Goal: Task Accomplishment & Management: Use online tool/utility

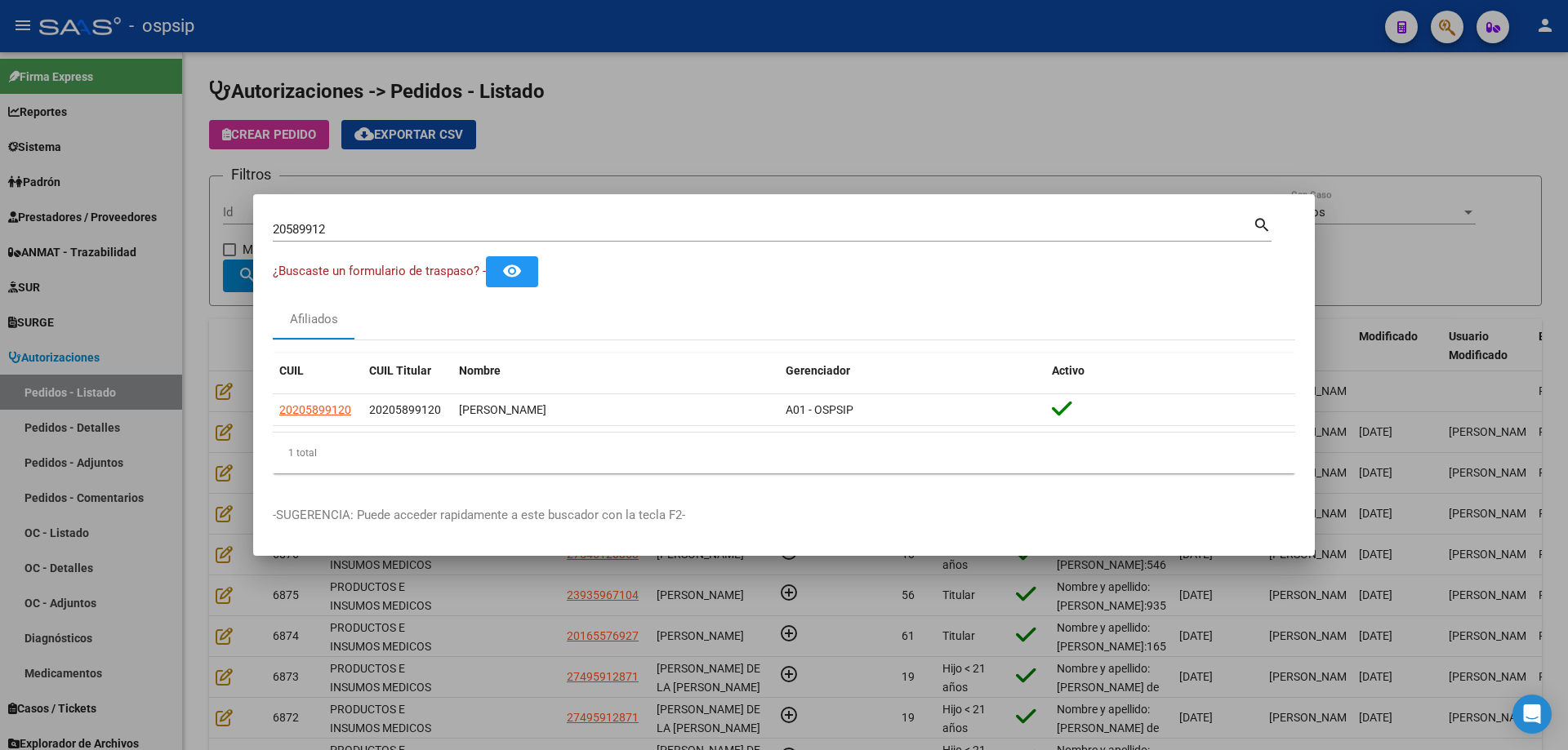
drag, startPoint x: 372, startPoint y: 218, endPoint x: 334, endPoint y: 227, distance: 39.1
click at [334, 227] on div "20589912 Buscar (apellido, dni, [PERSON_NAME], [PERSON_NAME], cuit, obra social)" at bounding box center [763, 229] width 980 height 24
drag, startPoint x: 332, startPoint y: 230, endPoint x: 84, endPoint y: 169, distance: 255.4
click at [84, 169] on div "20589912 Buscar (apellido, dni, cuil, nro traspaso, cuit, obra social) search ¿…" at bounding box center [784, 375] width 1568 height 750
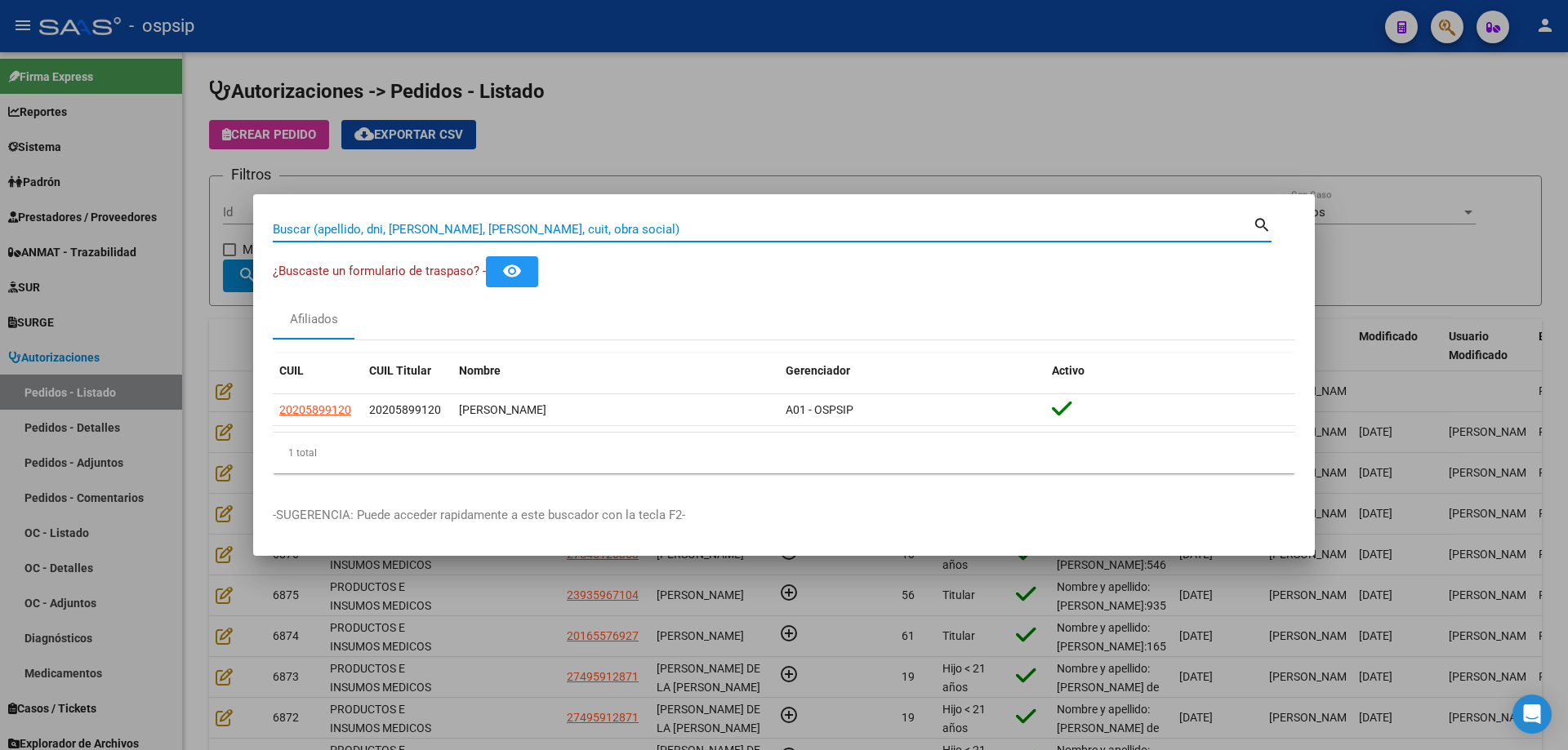
click at [81, 396] on div at bounding box center [784, 375] width 1568 height 750
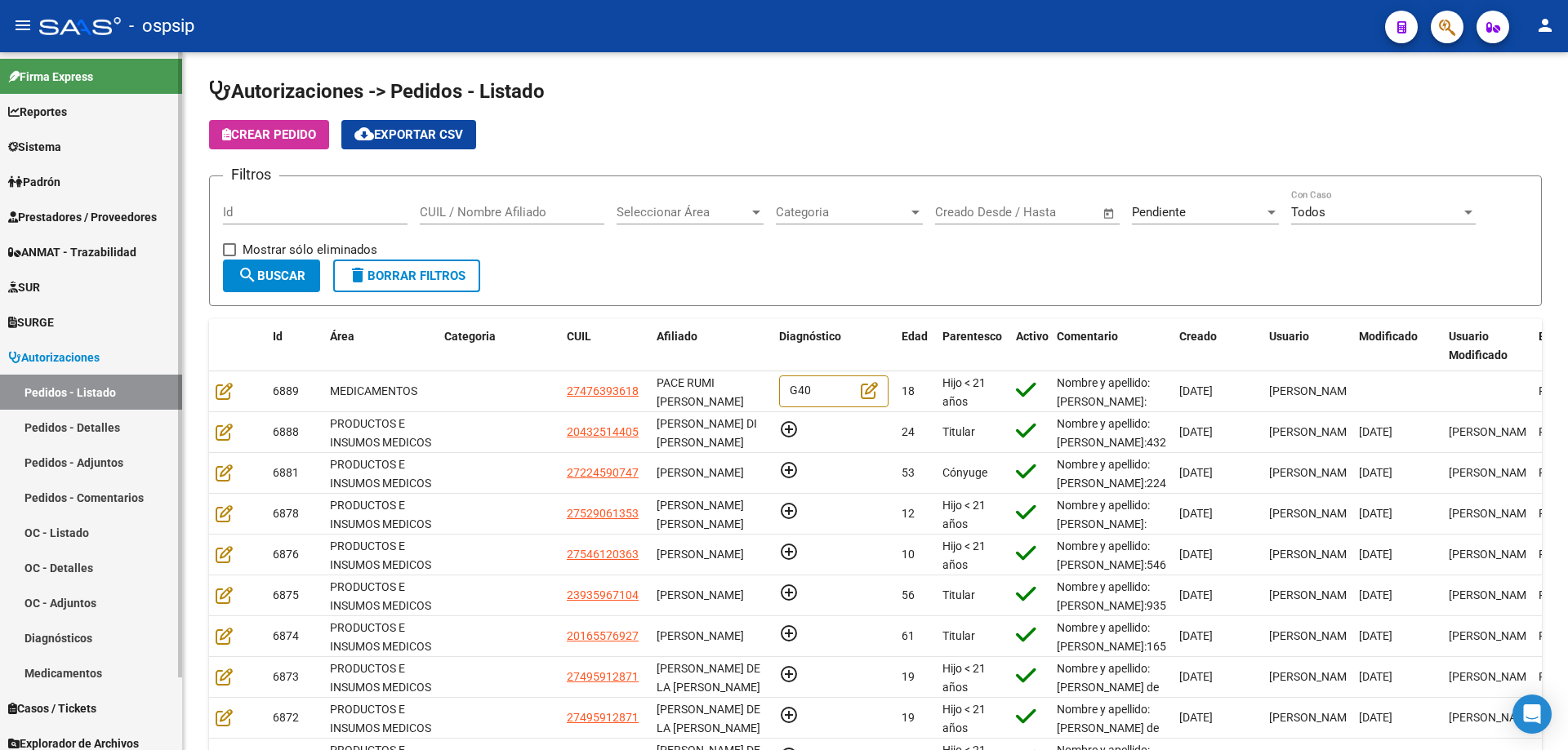
click at [67, 387] on link "Pedidos - Listado" at bounding box center [90, 392] width 182 height 35
click at [468, 211] on input "CUIL / Nombre Afiliado" at bounding box center [512, 212] width 185 height 14
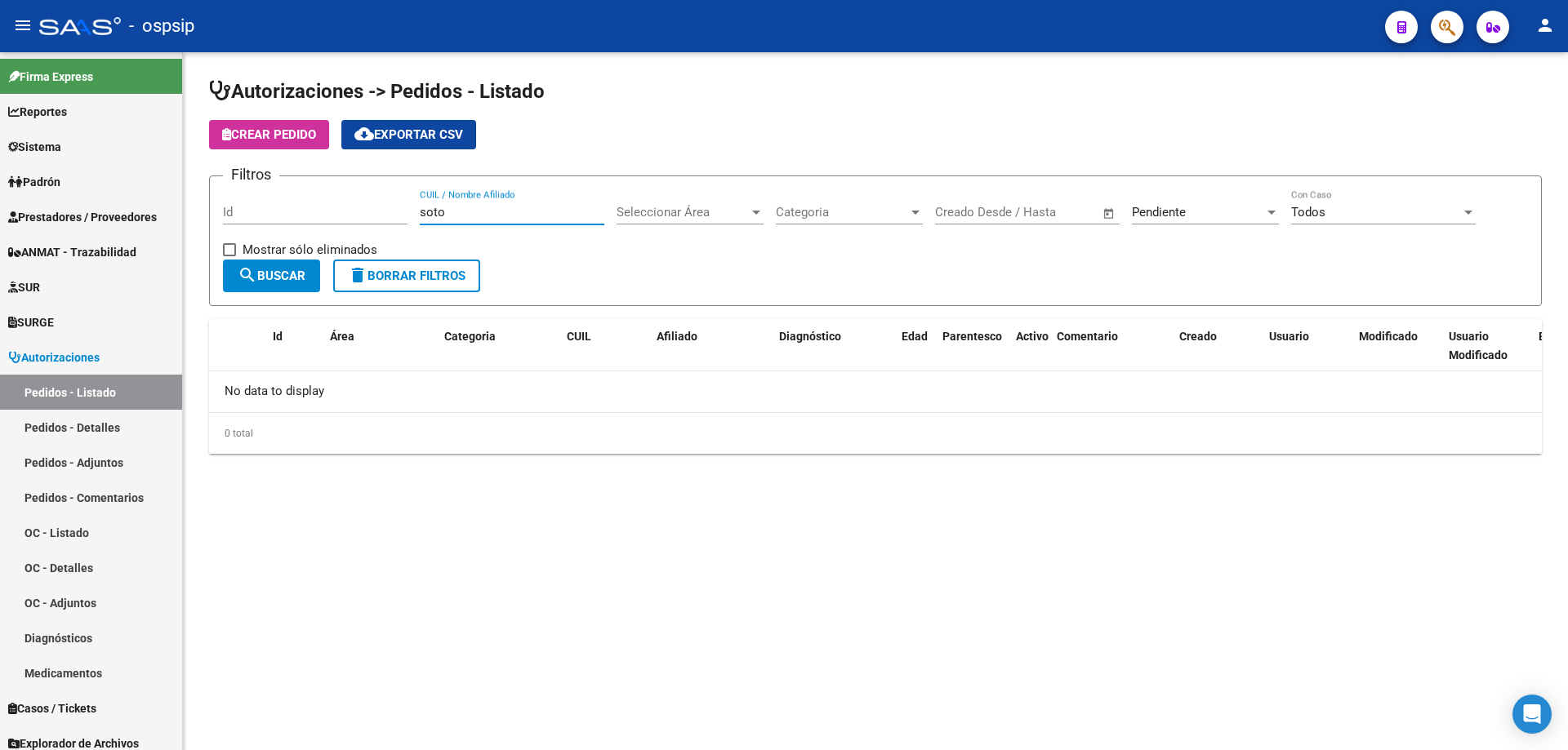
type input "soto"
click at [1208, 212] on div "Pendiente" at bounding box center [1198, 212] width 133 height 14
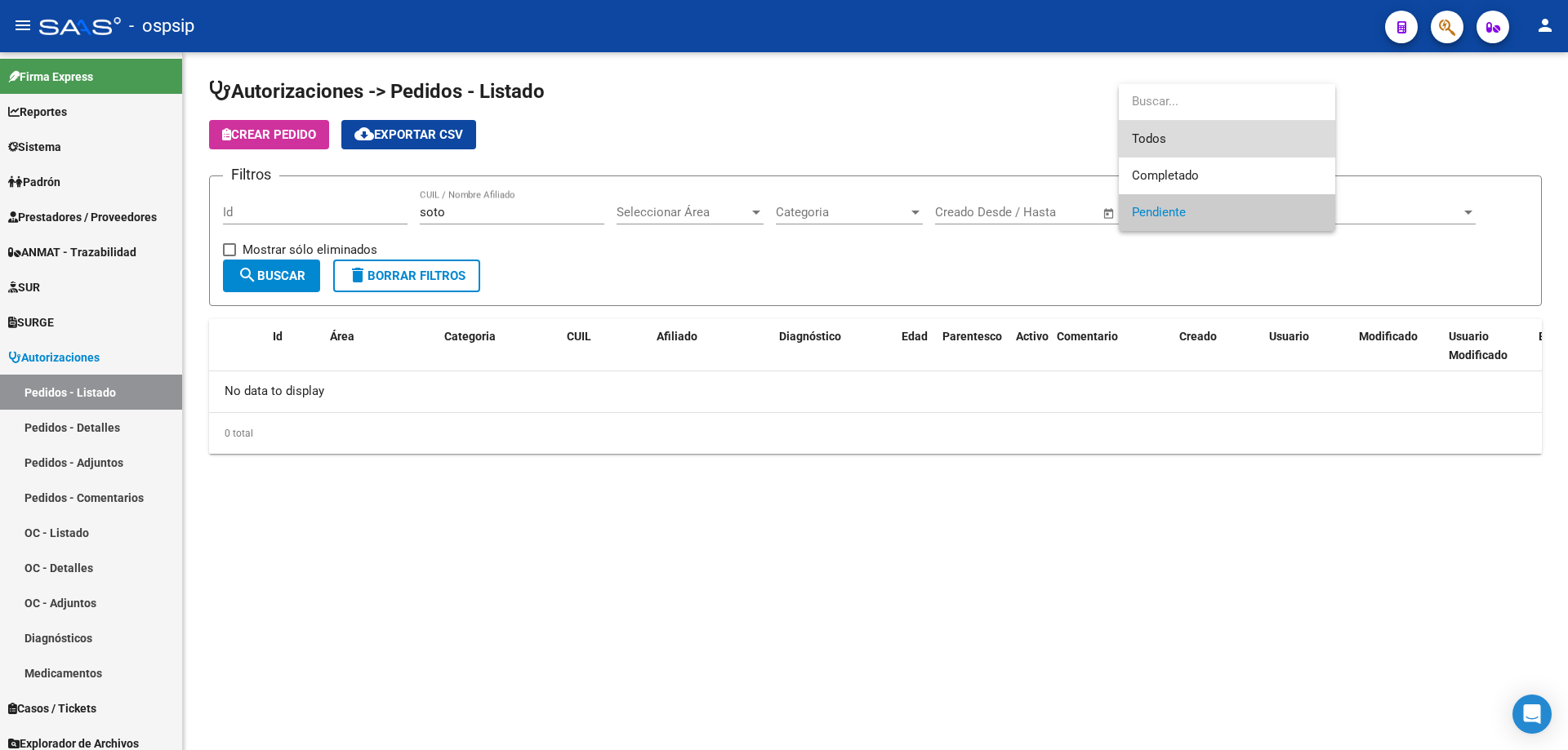
click at [1165, 137] on span "Todos" at bounding box center [1227, 139] width 190 height 37
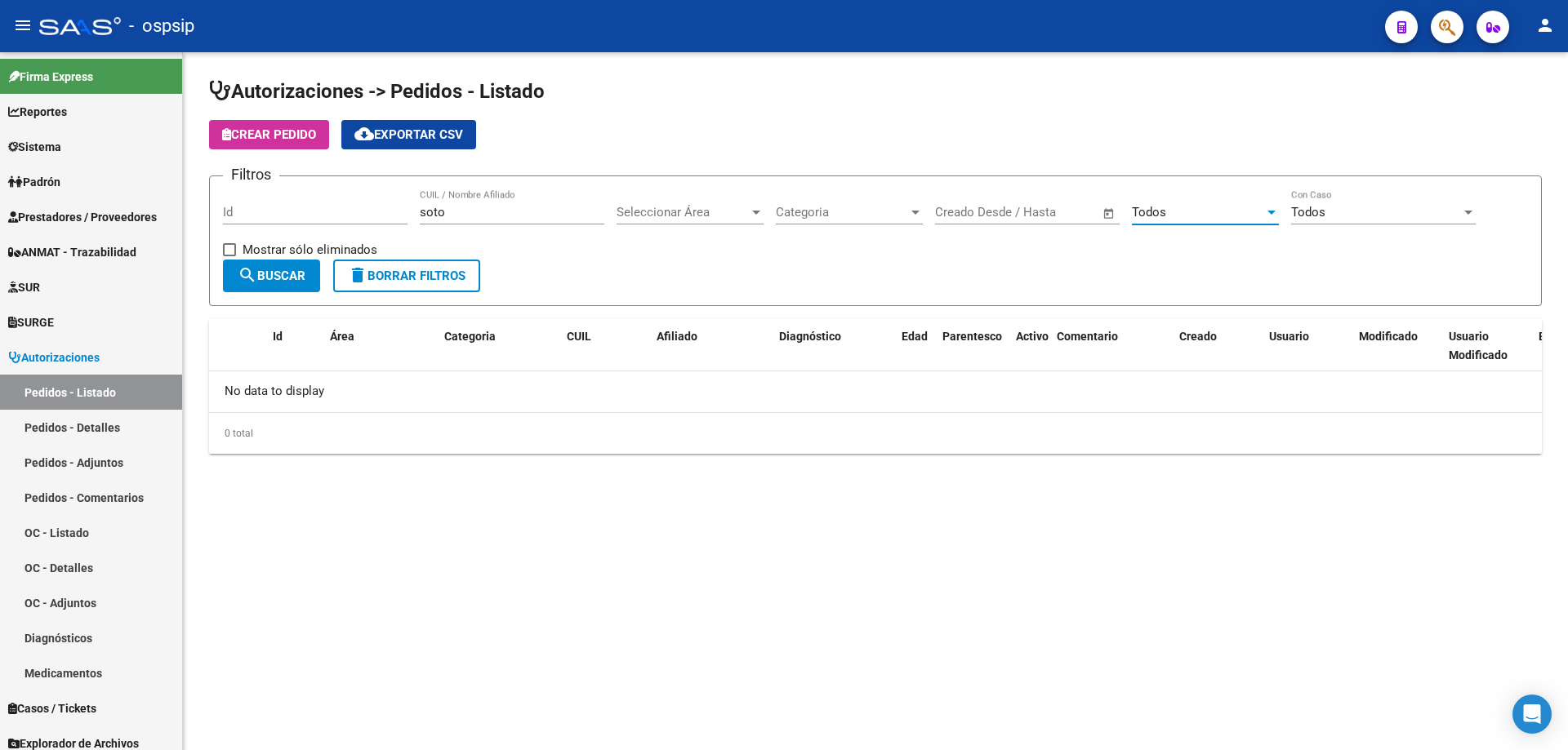
click at [263, 278] on span "search Buscar" at bounding box center [271, 275] width 67 height 14
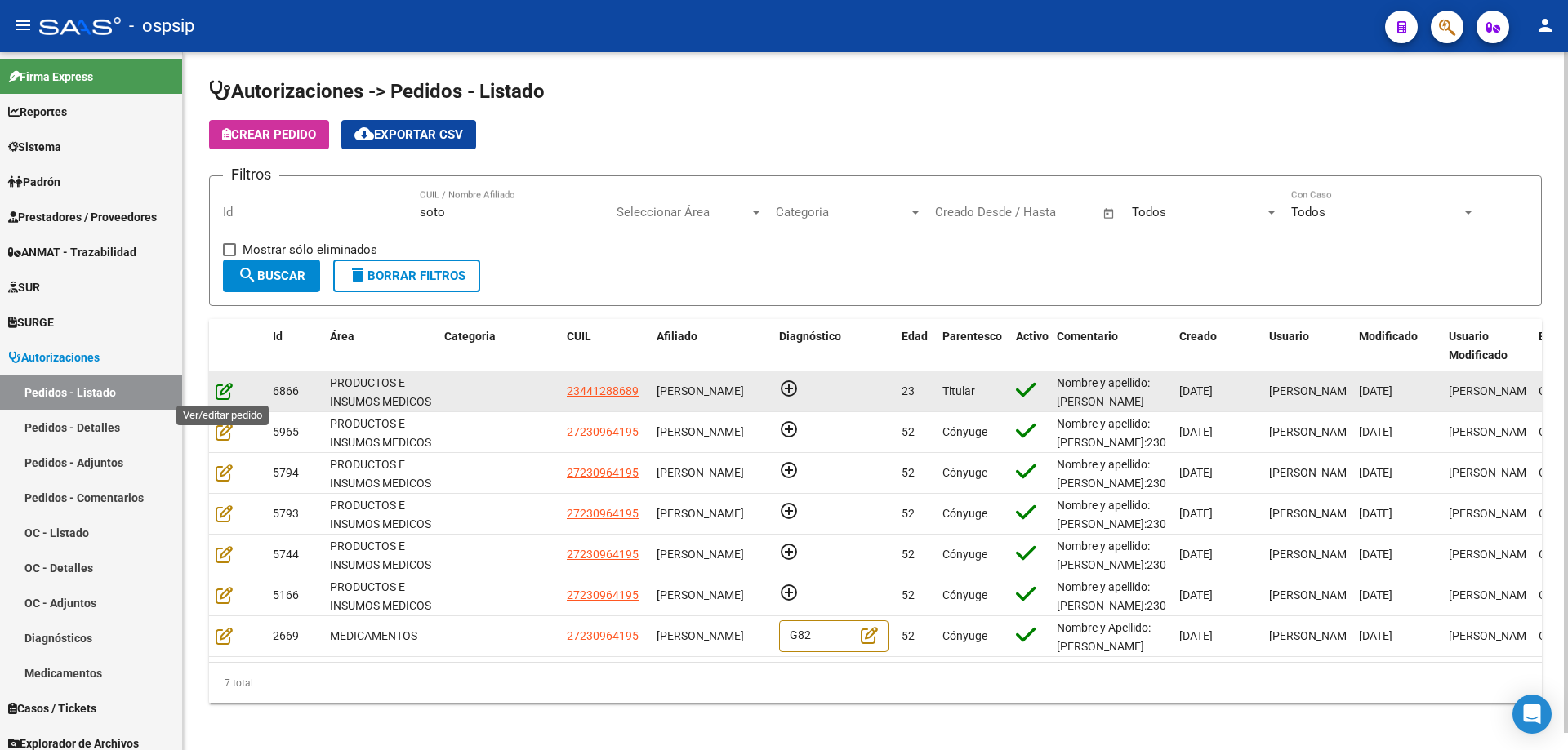
click at [217, 391] on icon at bounding box center [224, 390] width 17 height 18
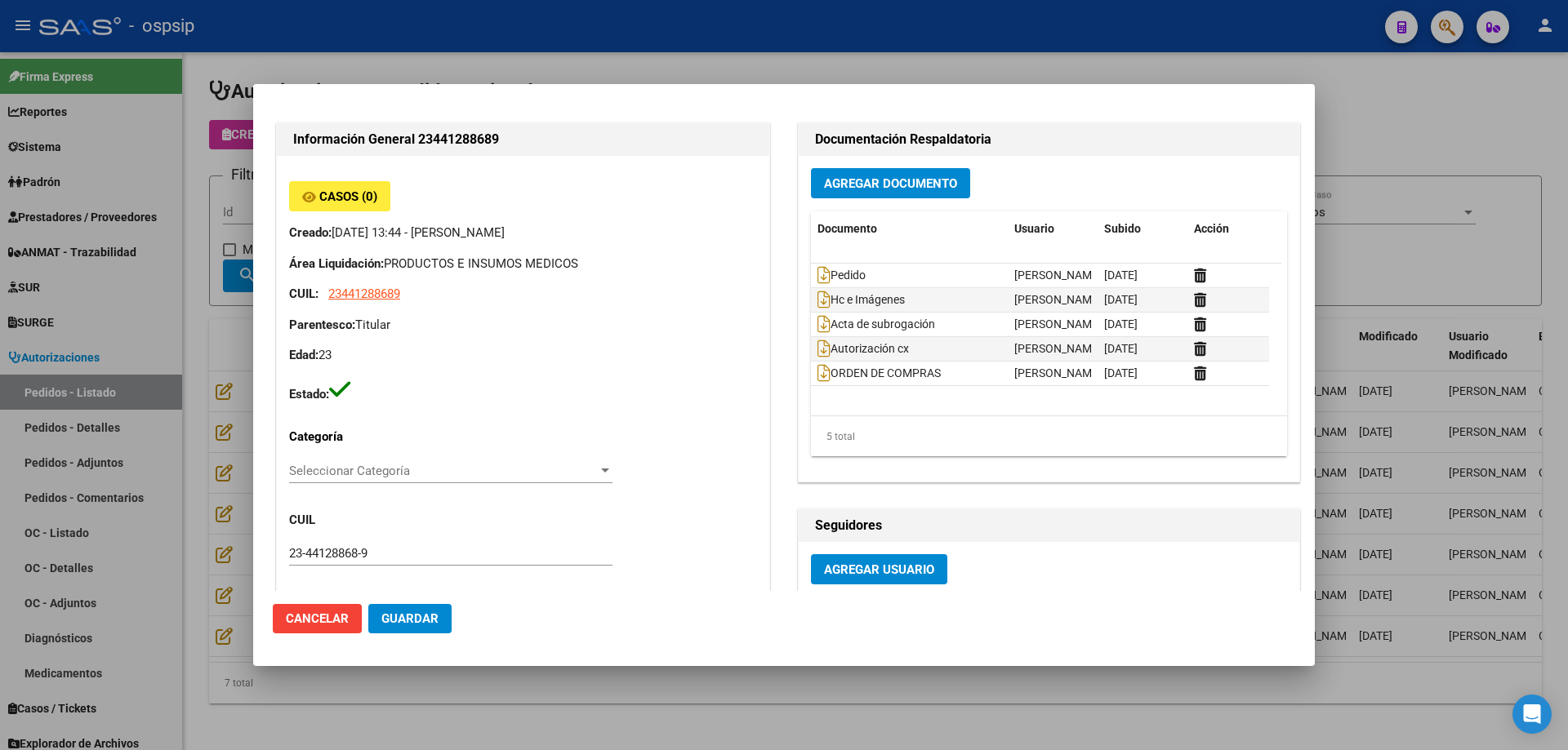
scroll to position [163, 0]
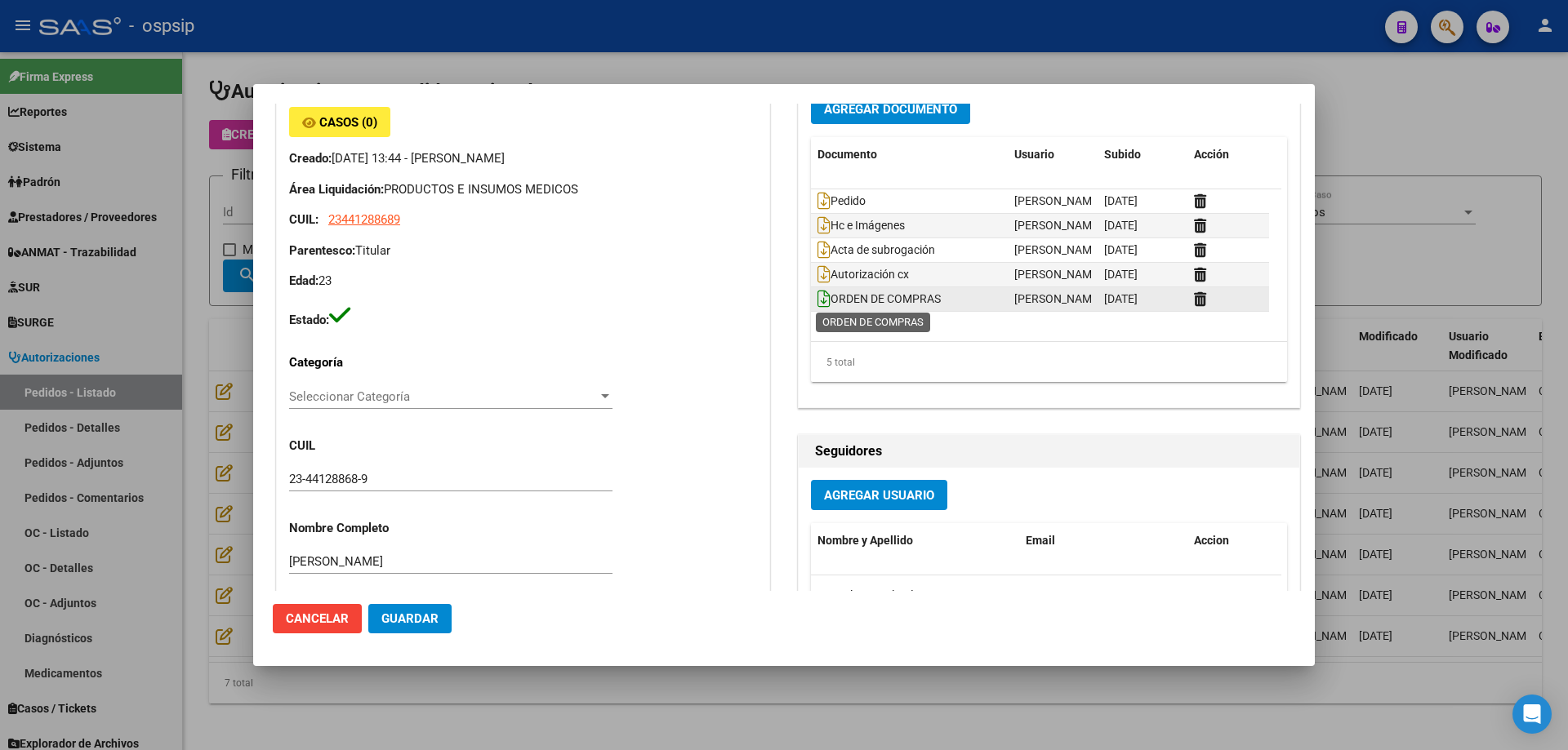
click at [819, 304] on icon at bounding box center [824, 298] width 13 height 18
